Goal: Find specific page/section: Find specific page/section

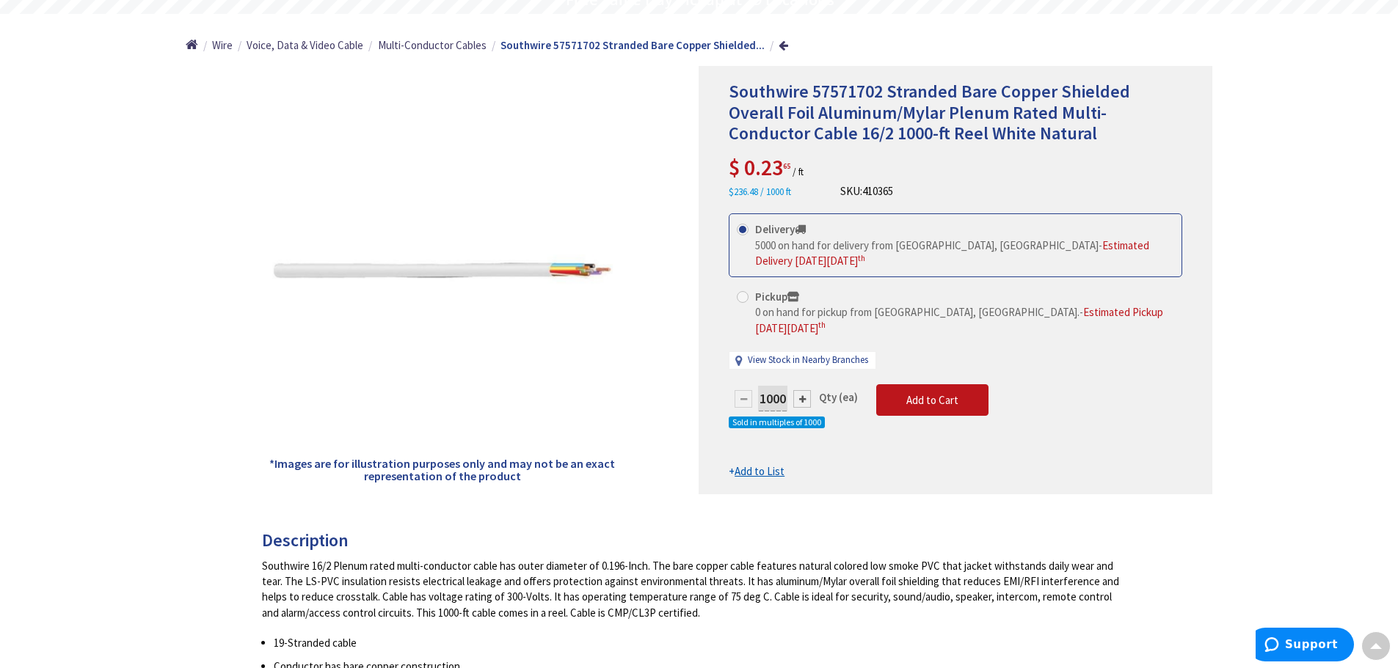
scroll to position [147, 0]
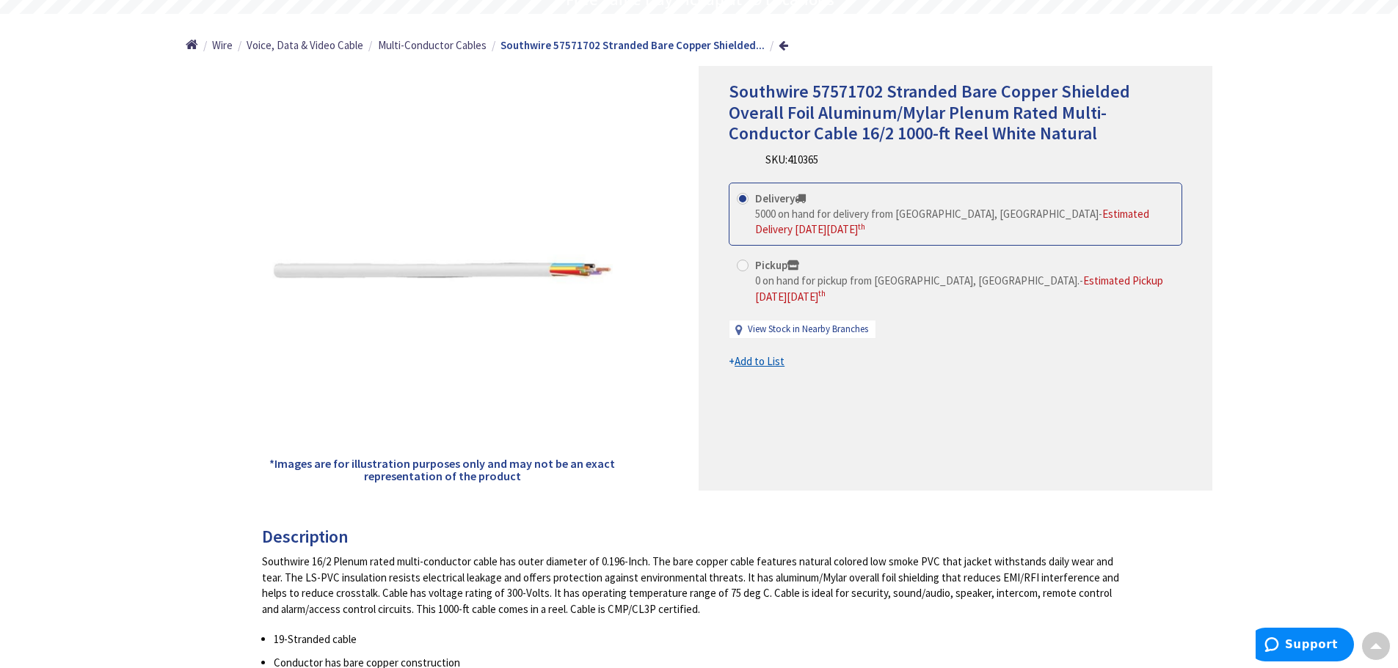
type input "[STREET_ADDRESS][US_STATE]"
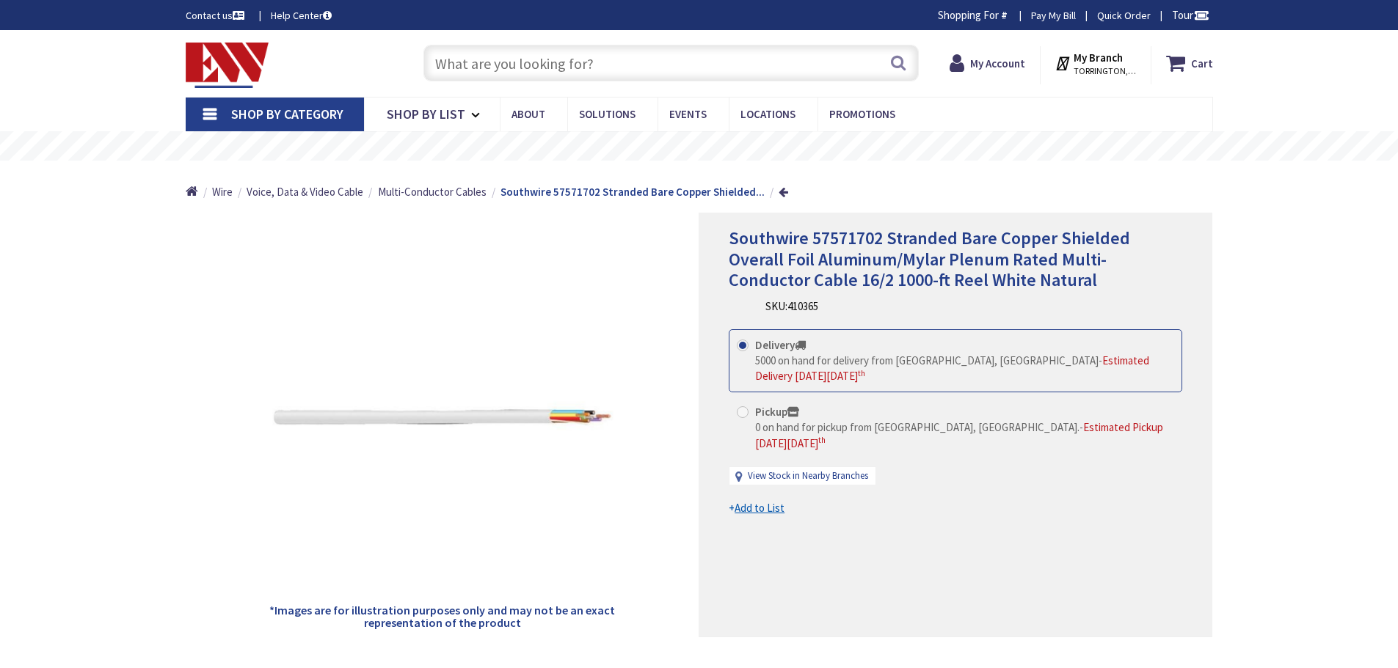
click at [512, 57] on input "text" at bounding box center [670, 63] width 495 height 37
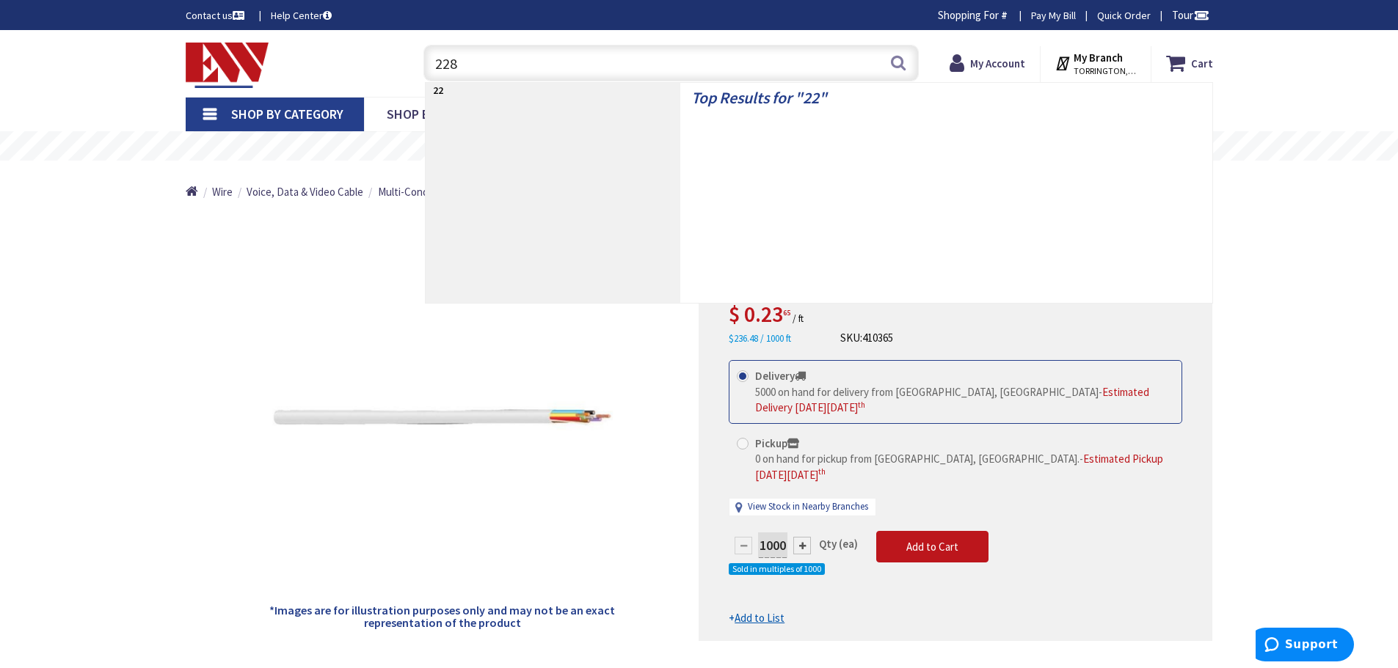
type input "2285"
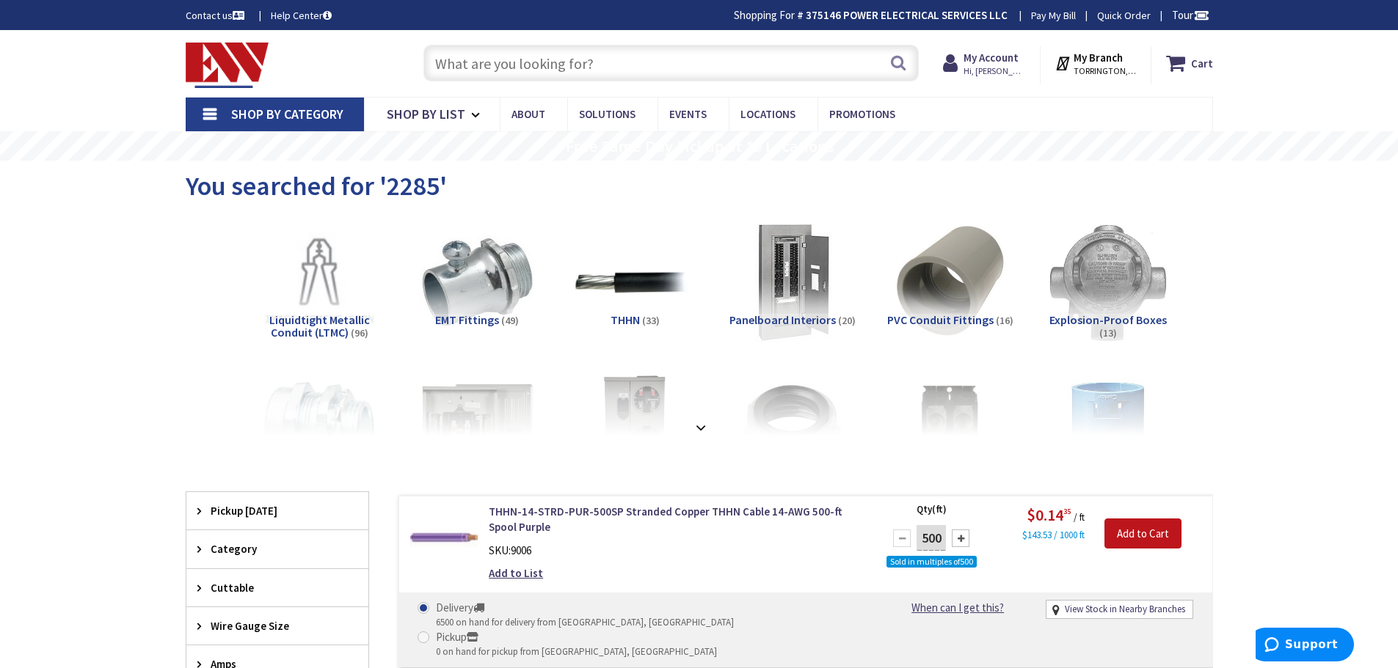
click at [550, 67] on input "text" at bounding box center [670, 63] width 495 height 37
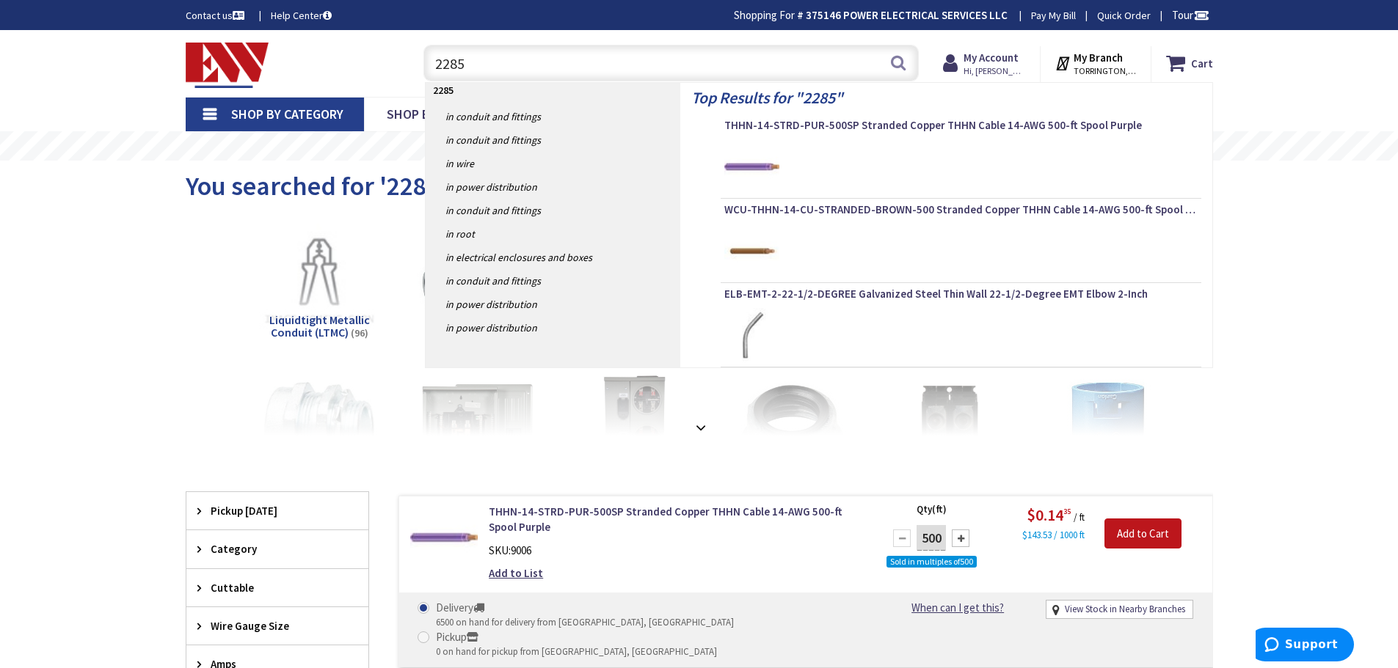
type input "2285r"
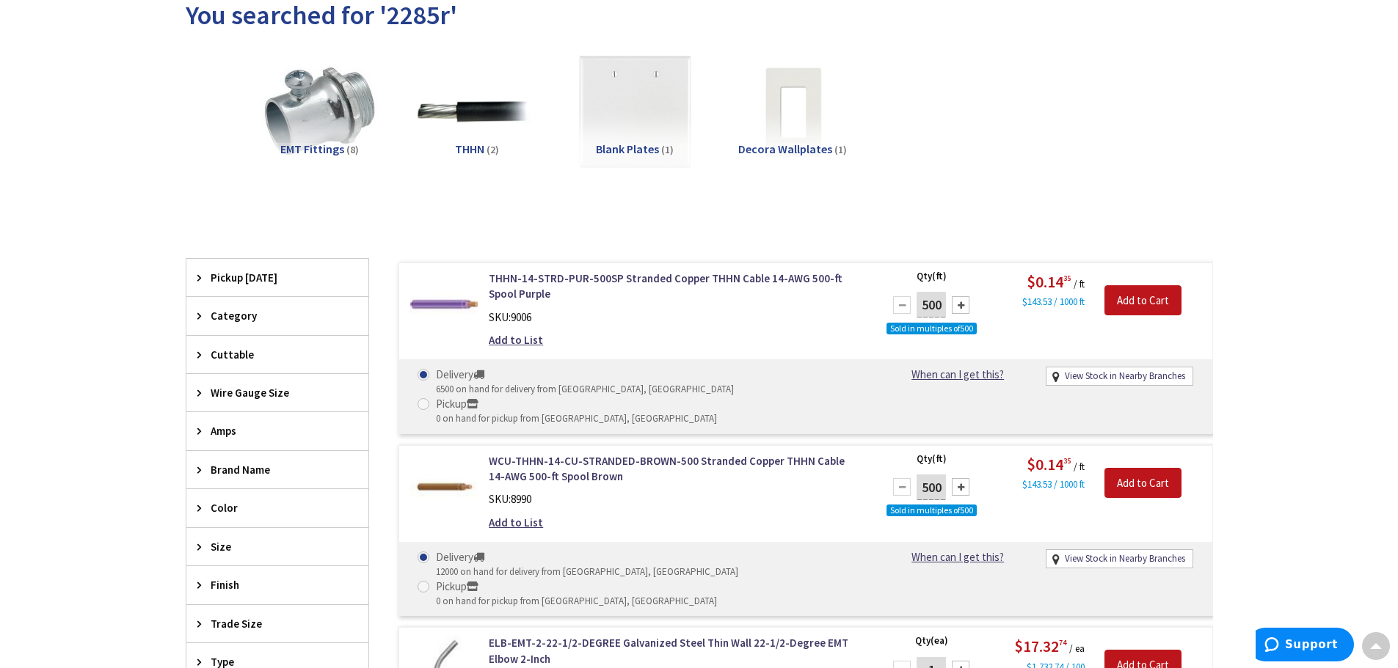
scroll to position [145, 0]
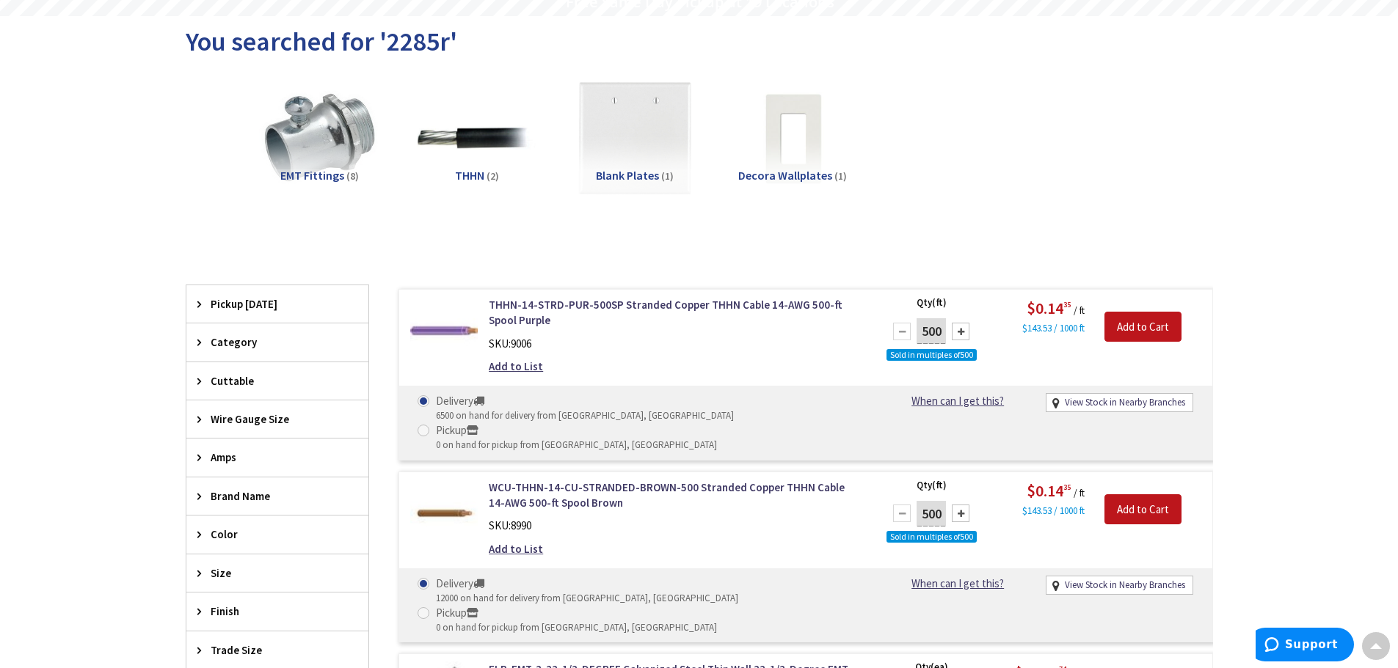
click at [1028, 161] on div "EMT Fittings (8) THHN (2) Blank Plates (1) Decora Wallplates (1)" at bounding box center [699, 150] width 976 height 158
